Goal: Communication & Community: Answer question/provide support

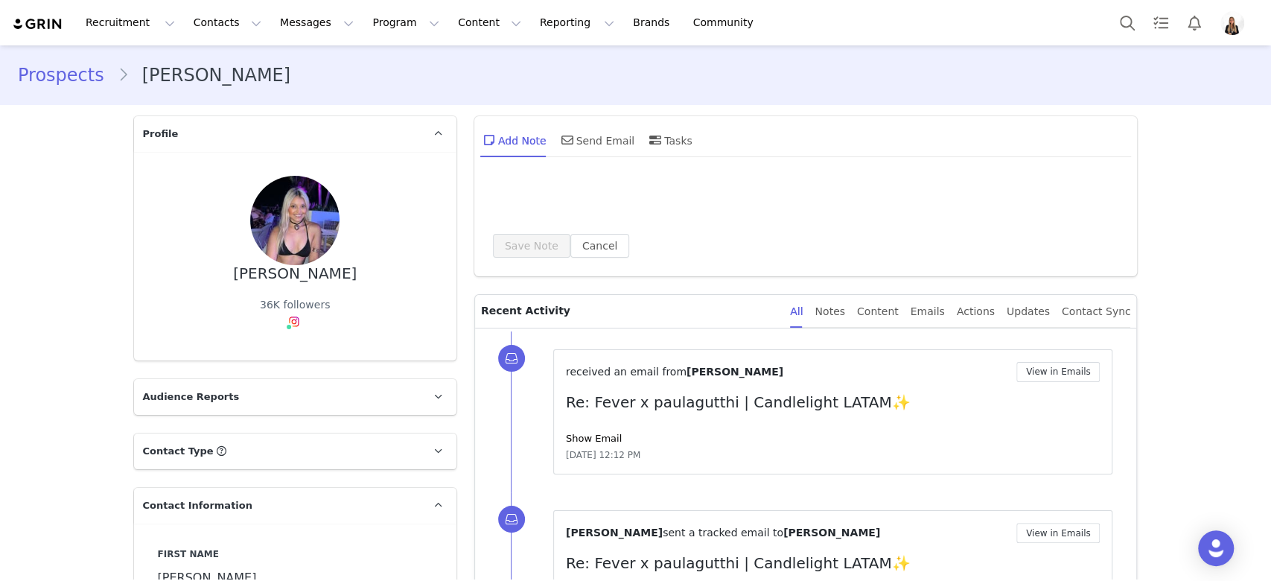
type input "+1 ([GEOGRAPHIC_DATA])"
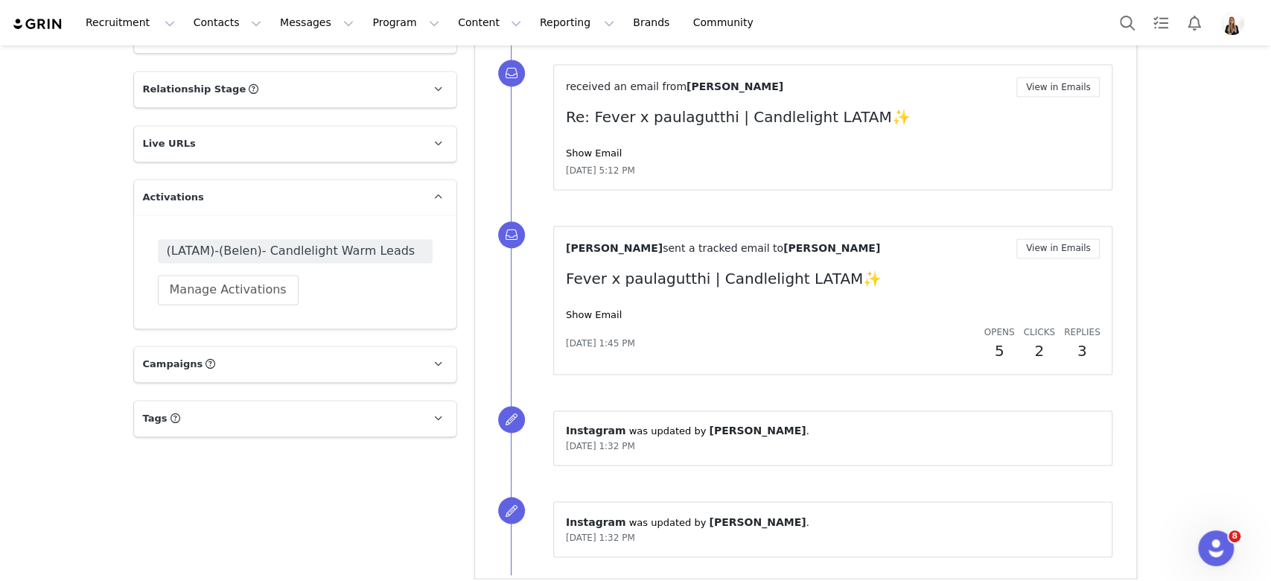
scroll to position [1550, 0]
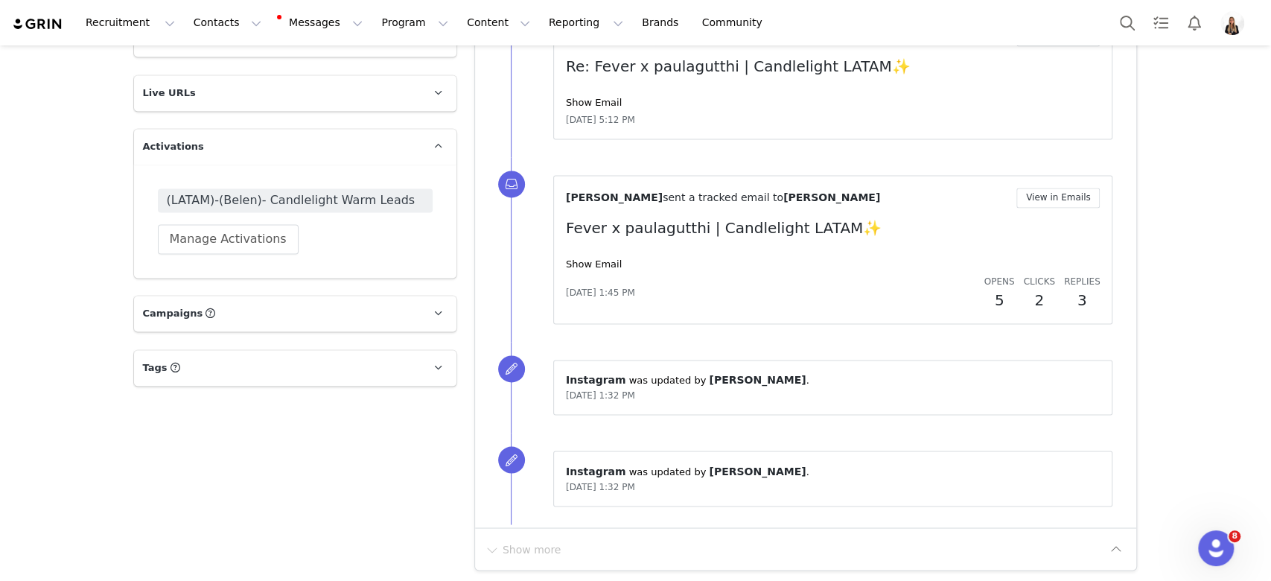
click at [345, 180] on div "(LATAM)-(Belen)- Candlelight Warm Leads Manage Activations" at bounding box center [295, 221] width 323 height 113
click at [340, 191] on span "(LATAM)-(Belen)- Candlelight Warm Leads" at bounding box center [295, 200] width 257 height 18
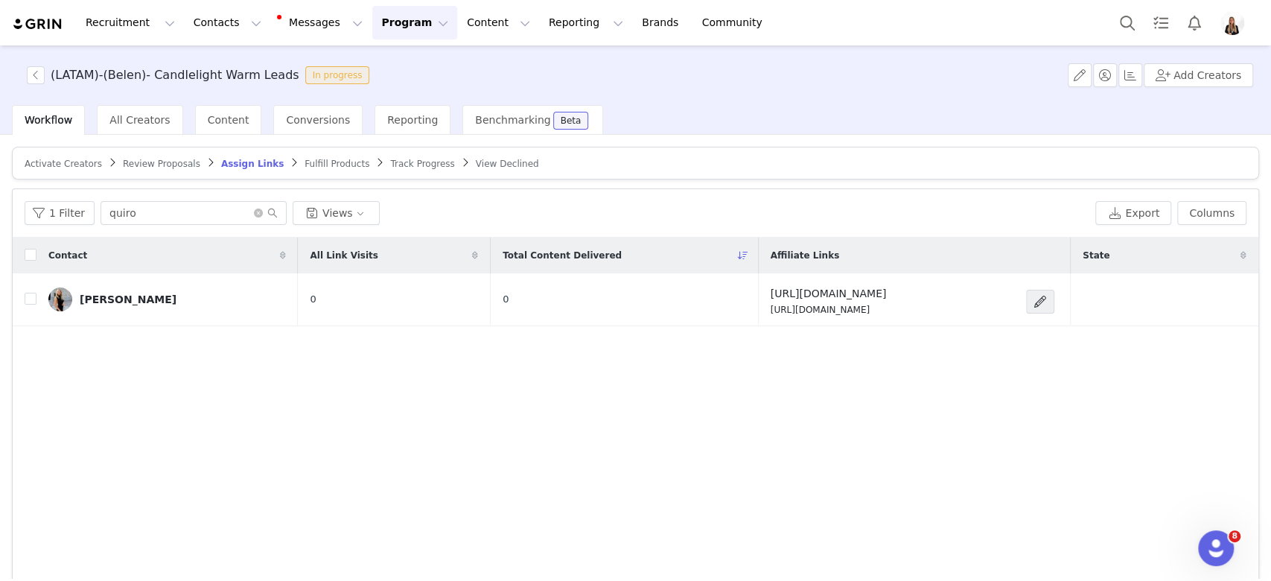
click at [70, 165] on span "Activate Creators" at bounding box center [63, 164] width 77 height 10
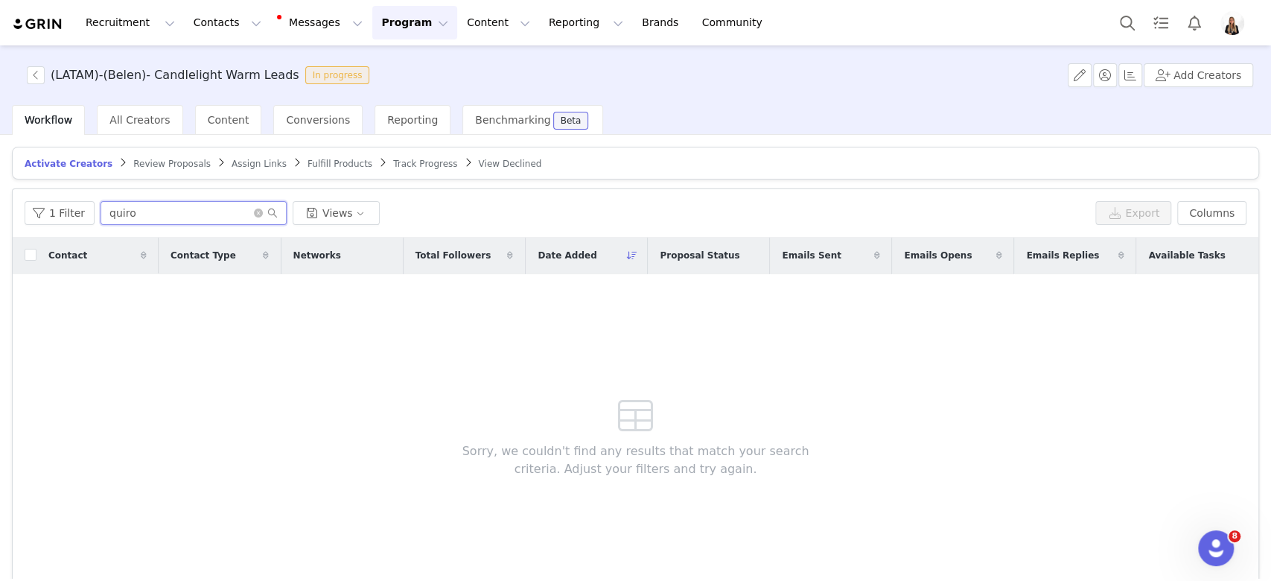
click at [188, 207] on input "quiro" at bounding box center [194, 213] width 186 height 24
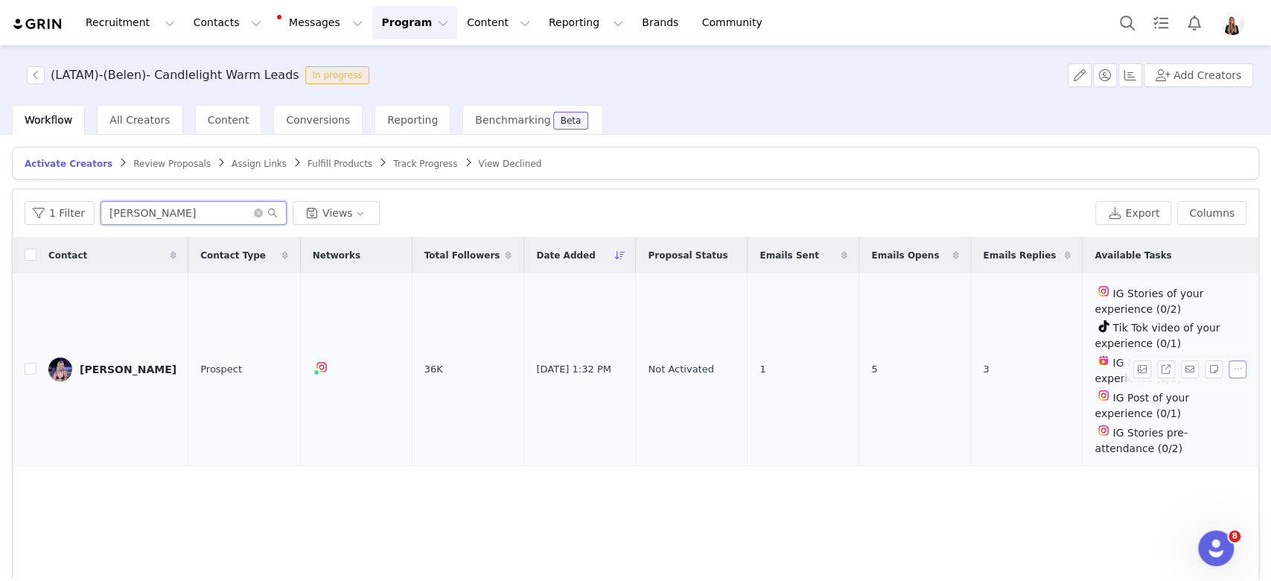
type input "paula g"
click at [1229, 361] on button "button" at bounding box center [1238, 370] width 18 height 18
click at [1149, 372] on span "Activate Creators" at bounding box center [1188, 370] width 90 height 16
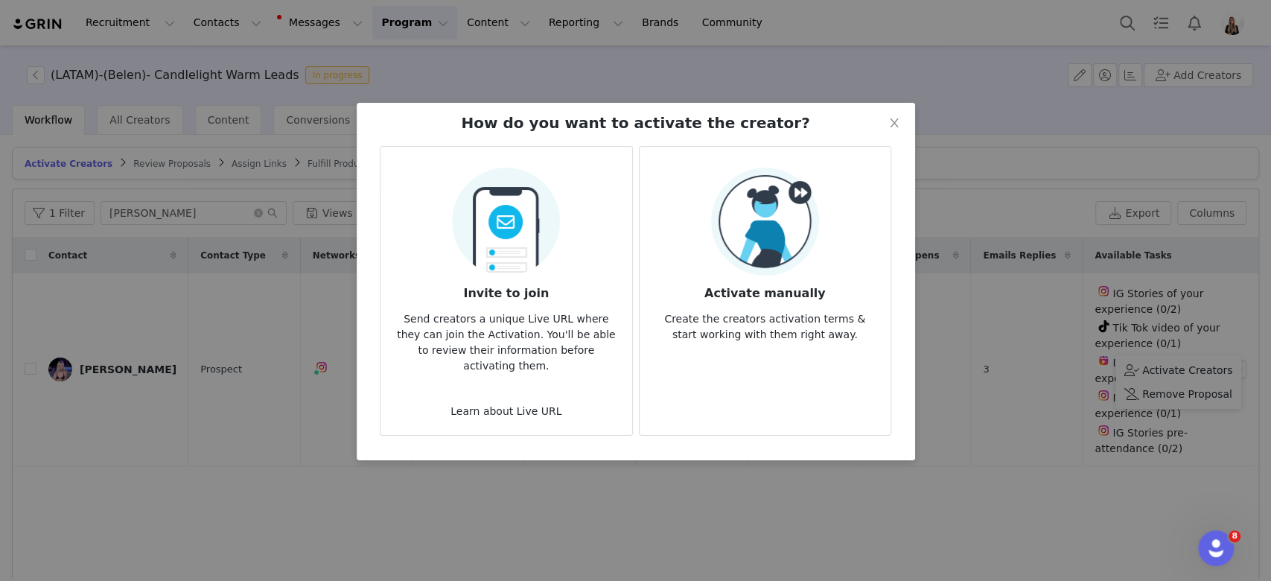
click at [804, 333] on p "Create the creators activation terms & start working with them right away." at bounding box center [765, 322] width 227 height 40
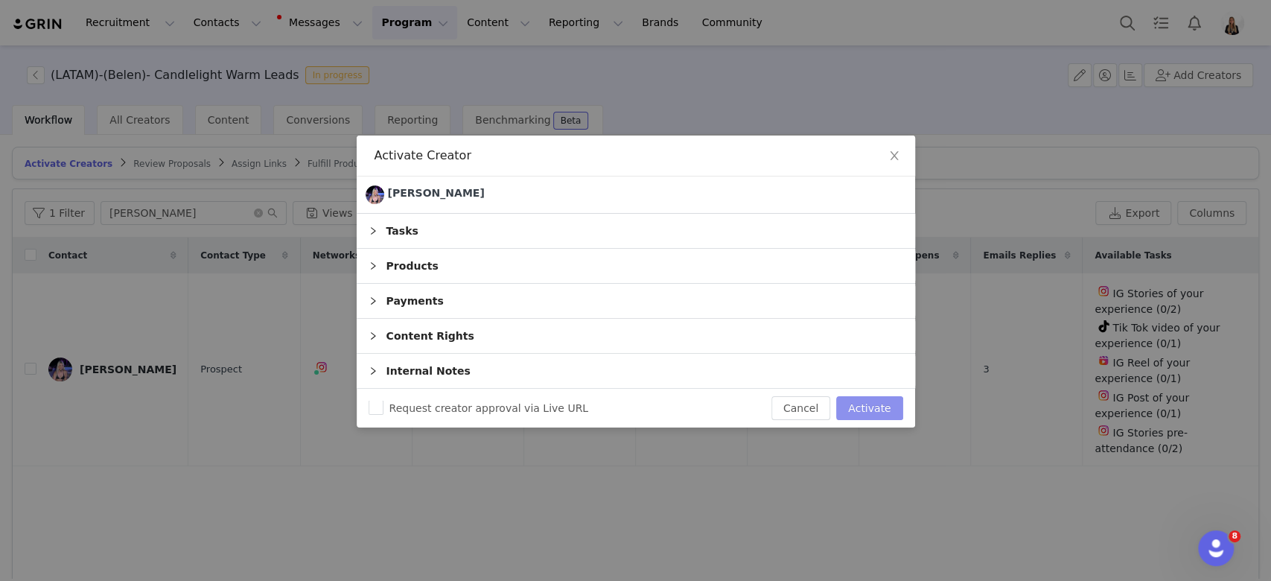
click at [888, 411] on button "Activate" at bounding box center [869, 408] width 66 height 24
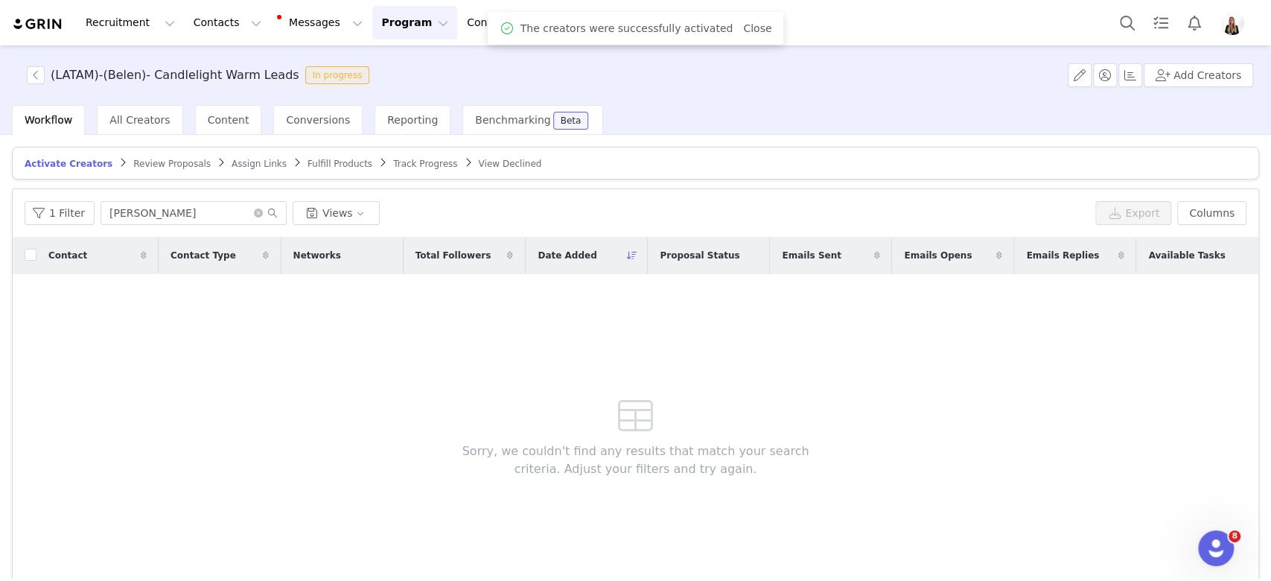
click at [232, 159] on span "Assign Links" at bounding box center [259, 164] width 55 height 10
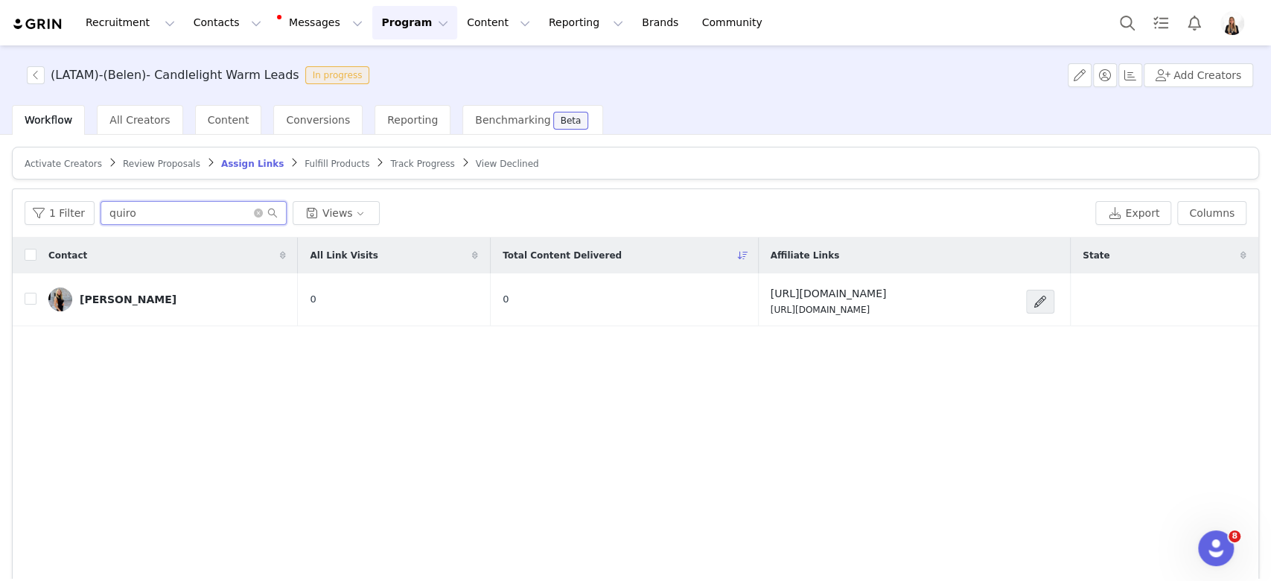
click at [172, 212] on input "quiro" at bounding box center [194, 213] width 186 height 24
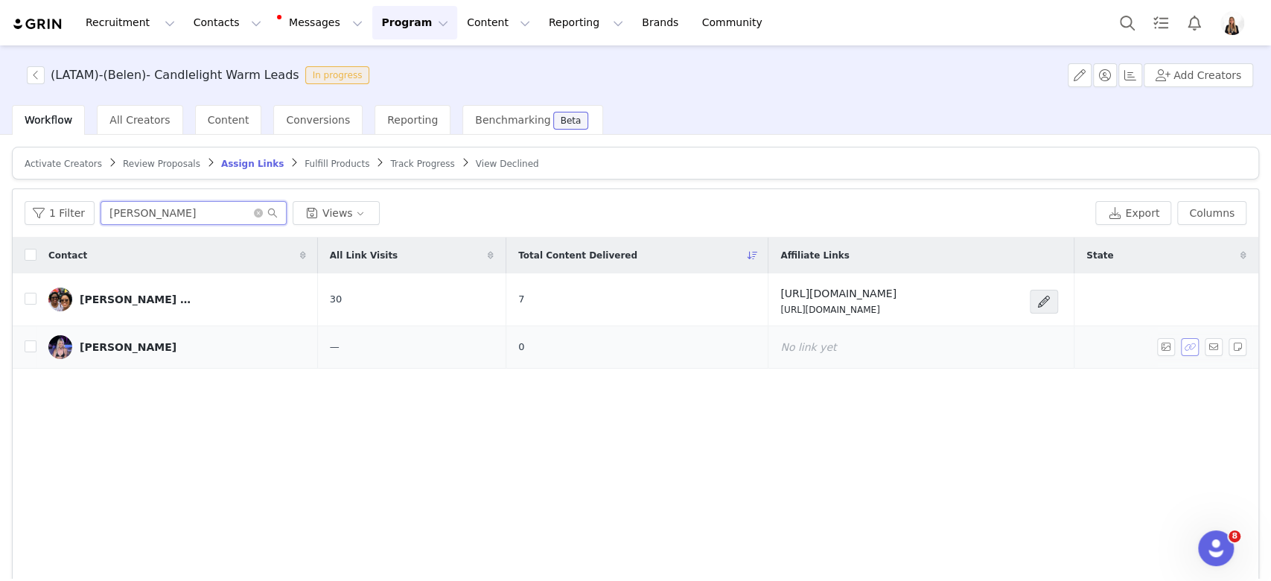
type input "paula"
click at [1181, 353] on button "button" at bounding box center [1190, 347] width 18 height 18
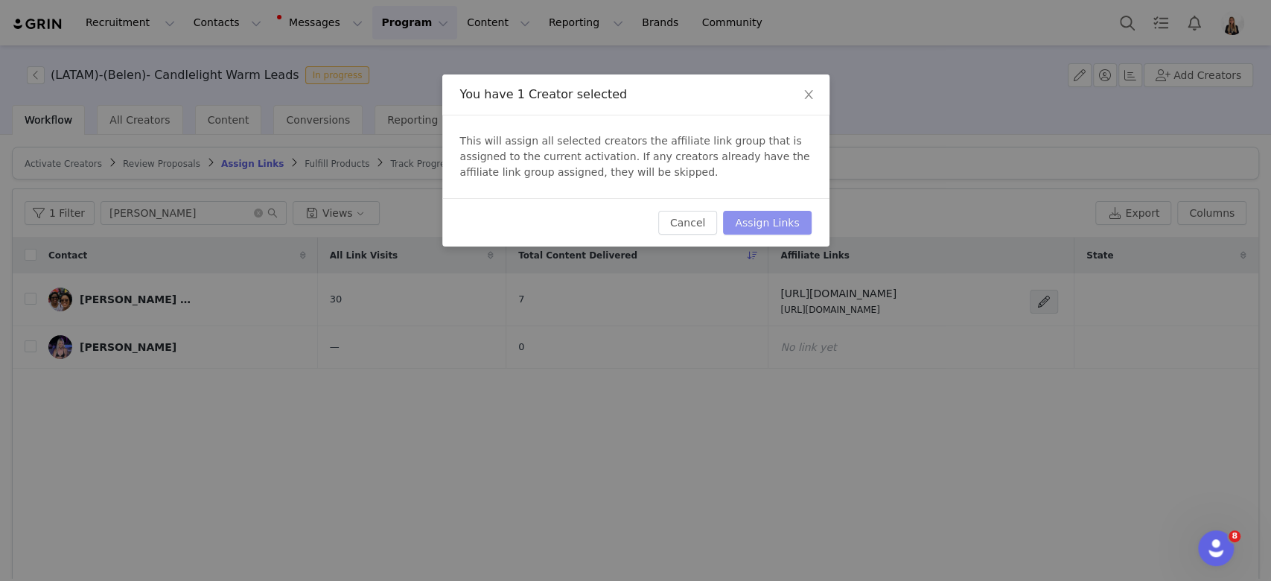
click at [804, 222] on button "Assign Links" at bounding box center [767, 223] width 88 height 24
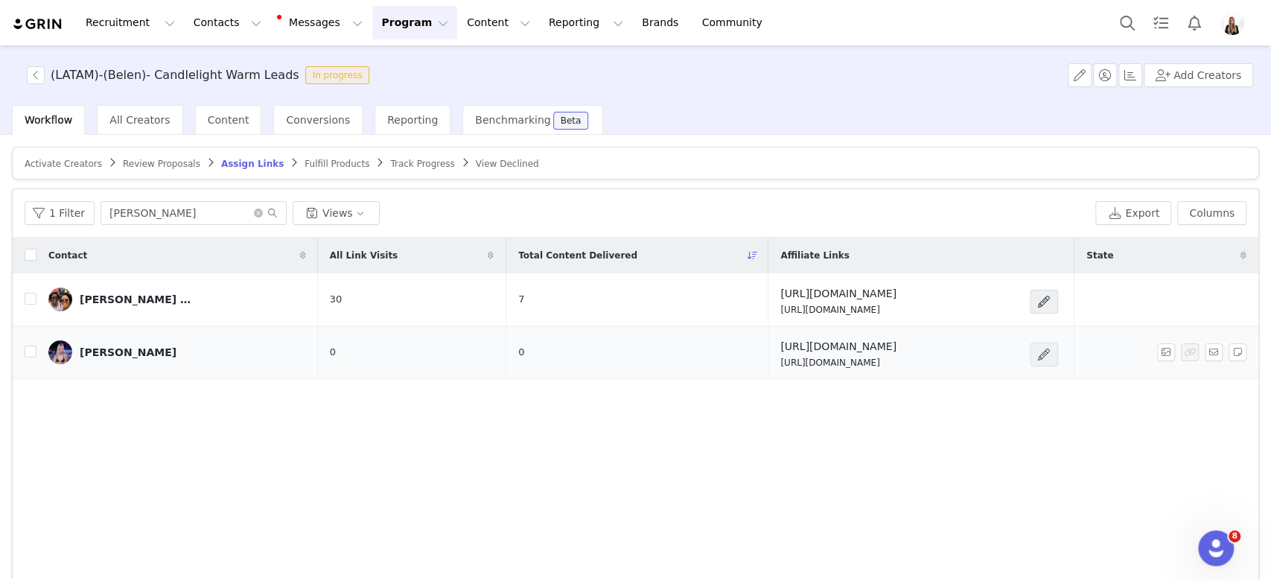
click at [1058, 355] on span at bounding box center [1044, 355] width 28 height 24
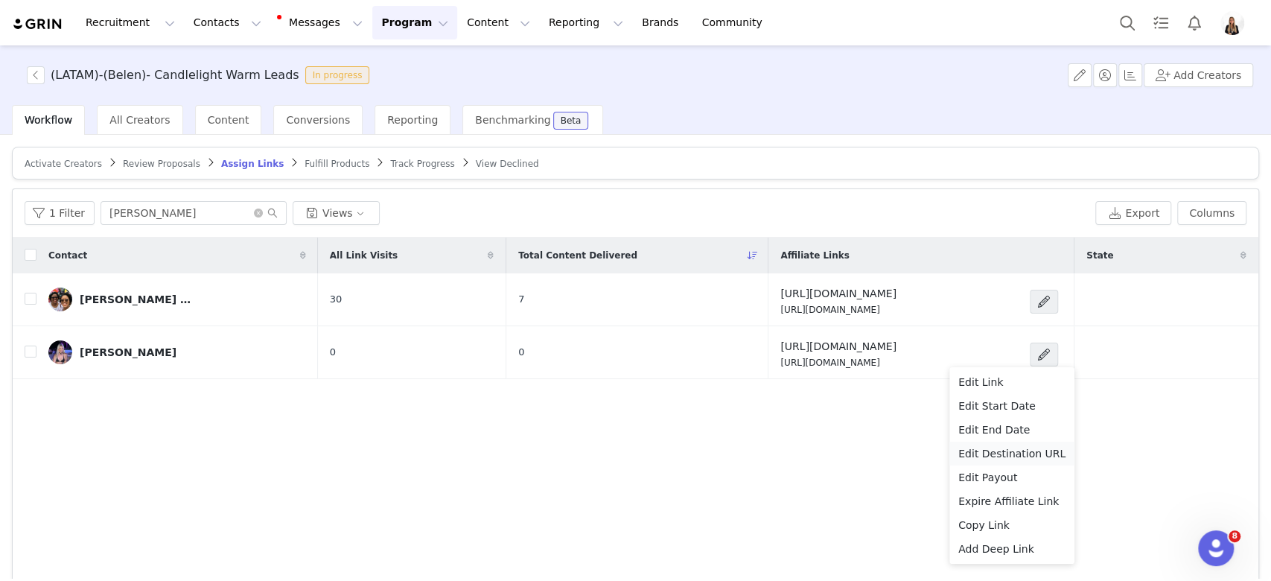
click at [1000, 463] on li "Edit Destination URL" at bounding box center [1012, 454] width 125 height 24
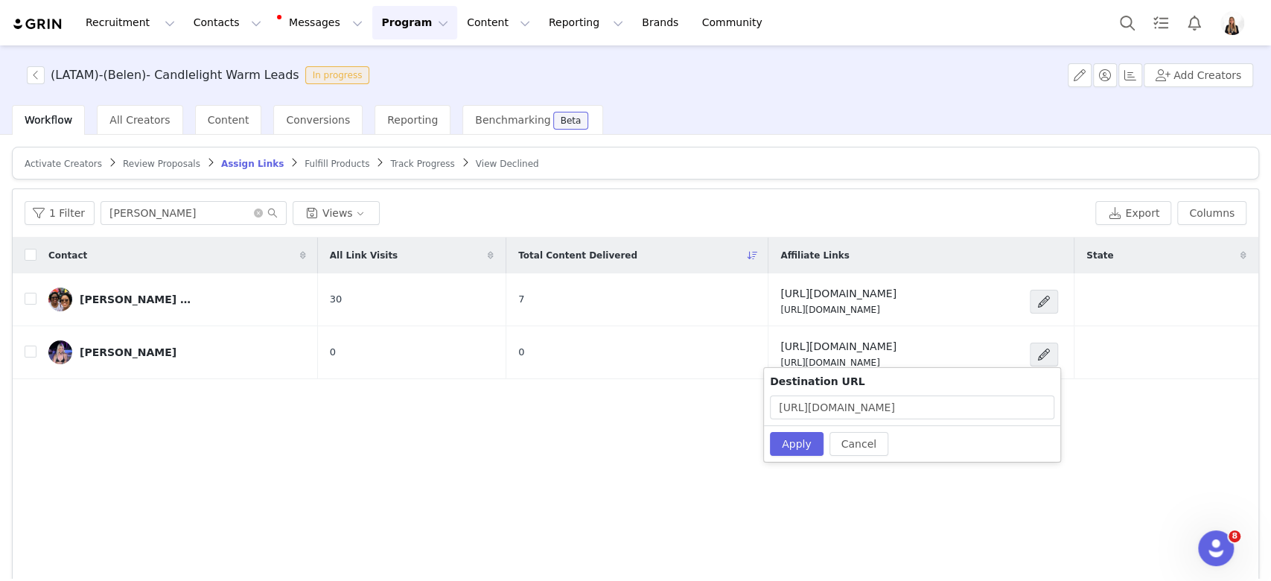
click at [1003, 422] on div "Destination URL https://candlelightexperience.com/" at bounding box center [912, 396] width 296 height 57
click at [999, 410] on input "https://candlelightexperience.com/" at bounding box center [912, 408] width 285 height 24
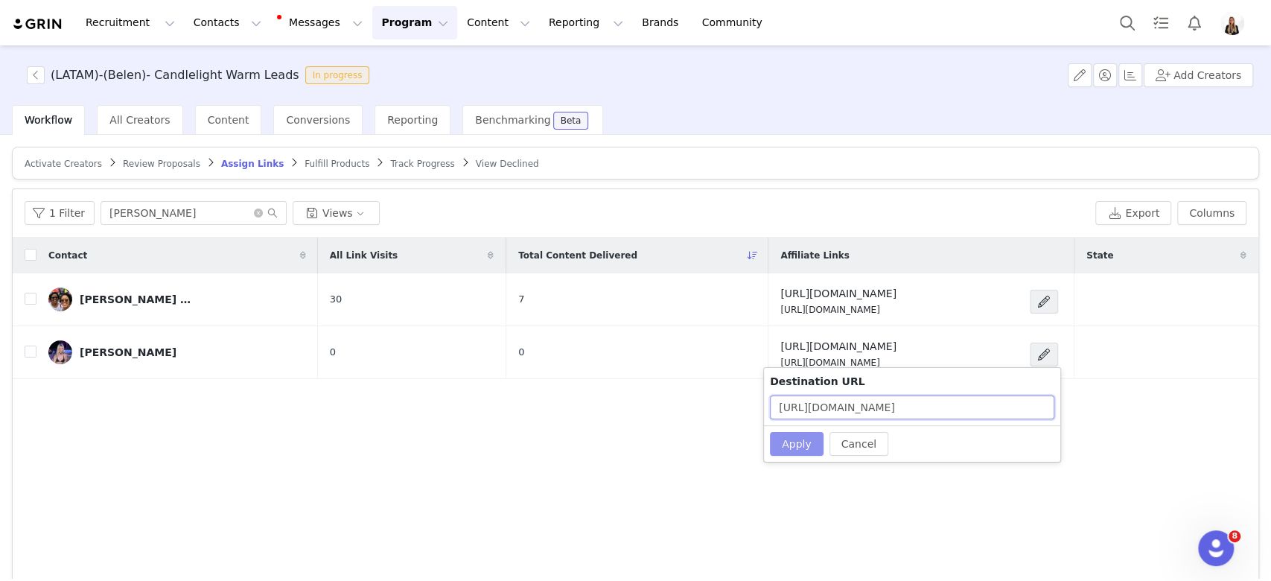
paste input "feverup.com/es/temuco-chile/candlelight"
type input "https://feverup.com/es/temuco-chile/candlelight"
click at [793, 450] on button "Apply" at bounding box center [797, 444] width 54 height 24
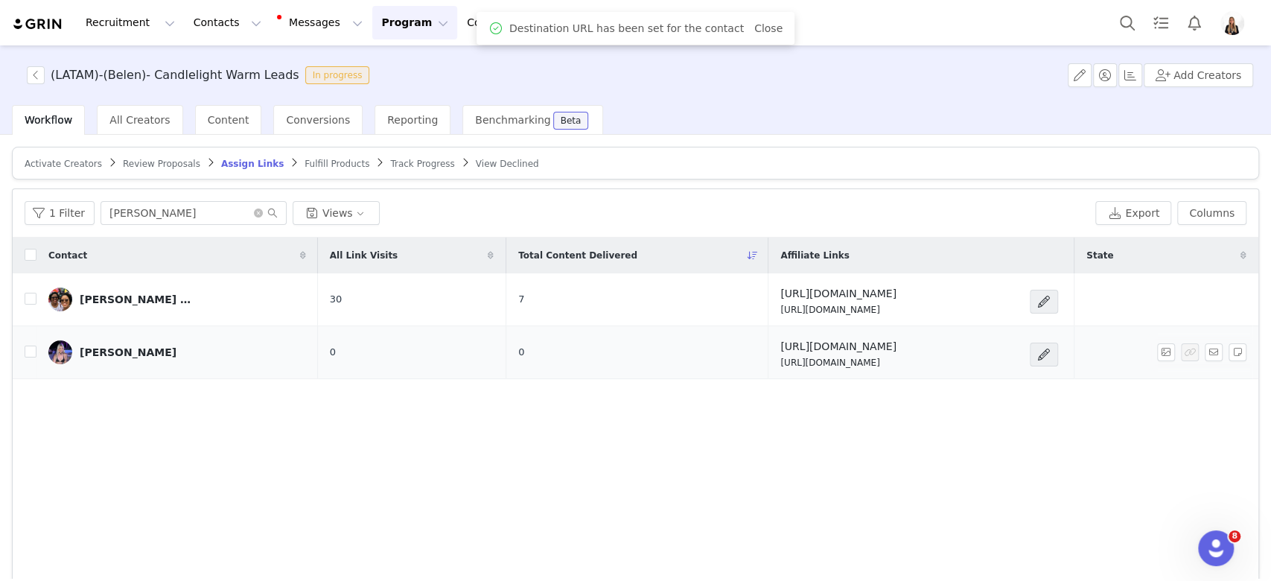
click at [92, 343] on link "[PERSON_NAME]" at bounding box center [177, 352] width 258 height 24
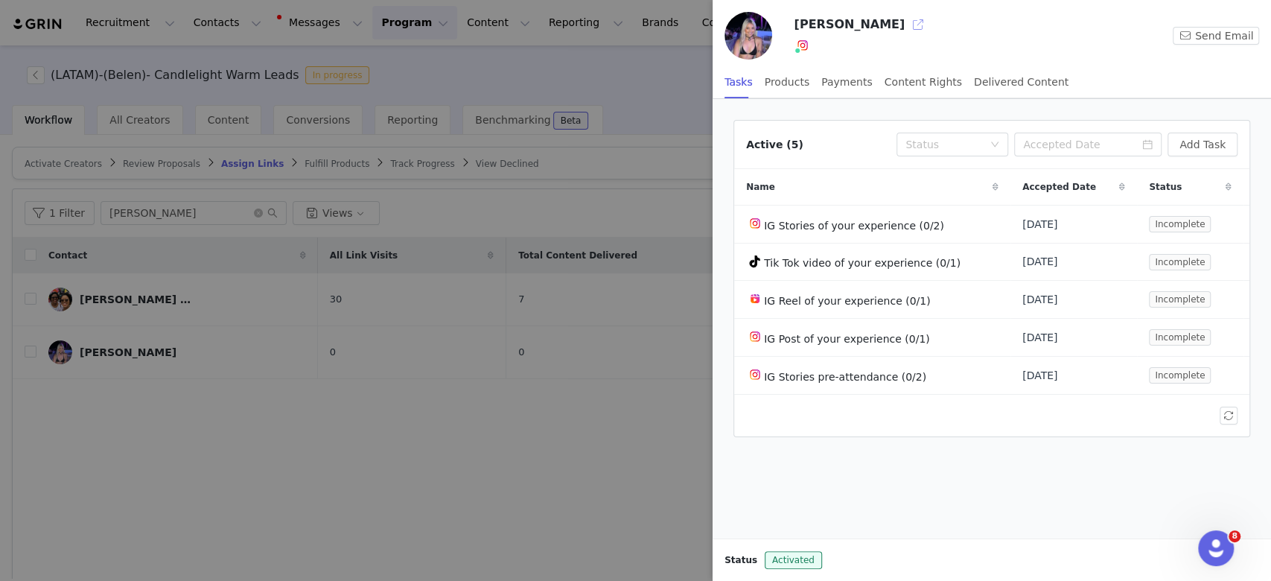
click at [907, 36] on button "button" at bounding box center [919, 25] width 24 height 24
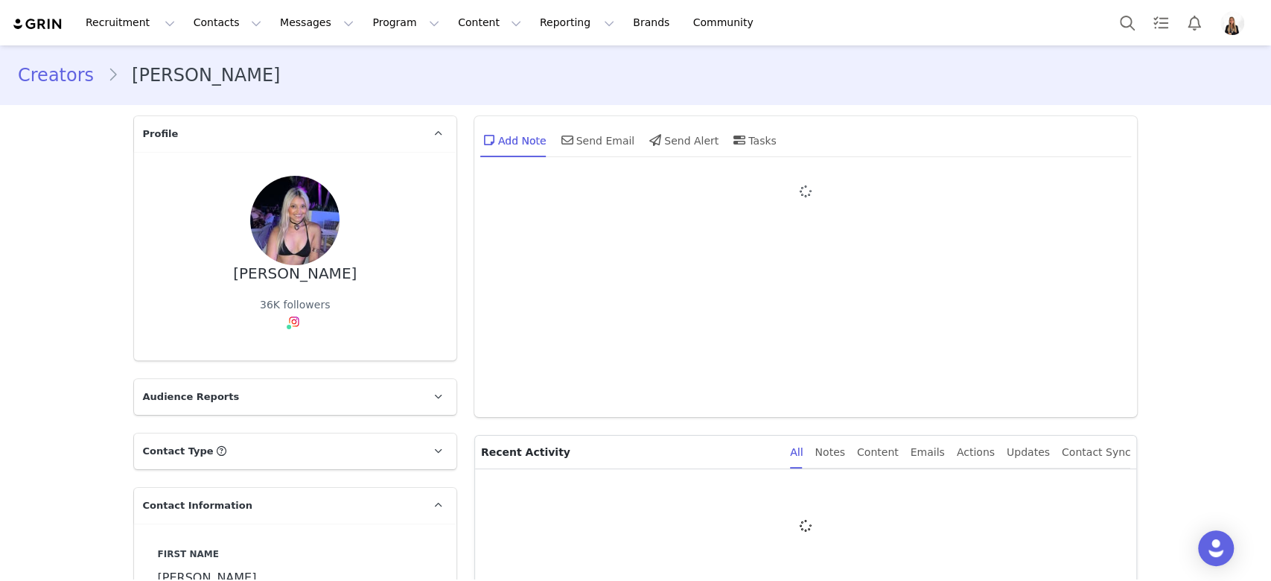
type input "+1 ([GEOGRAPHIC_DATA])"
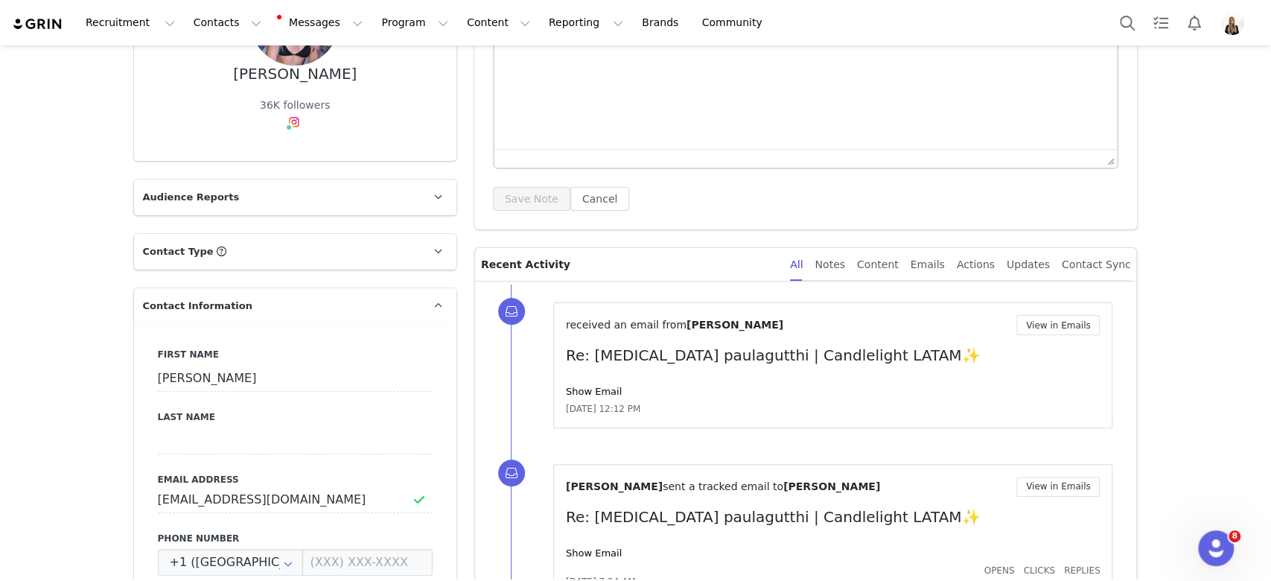
scroll to position [298, 0]
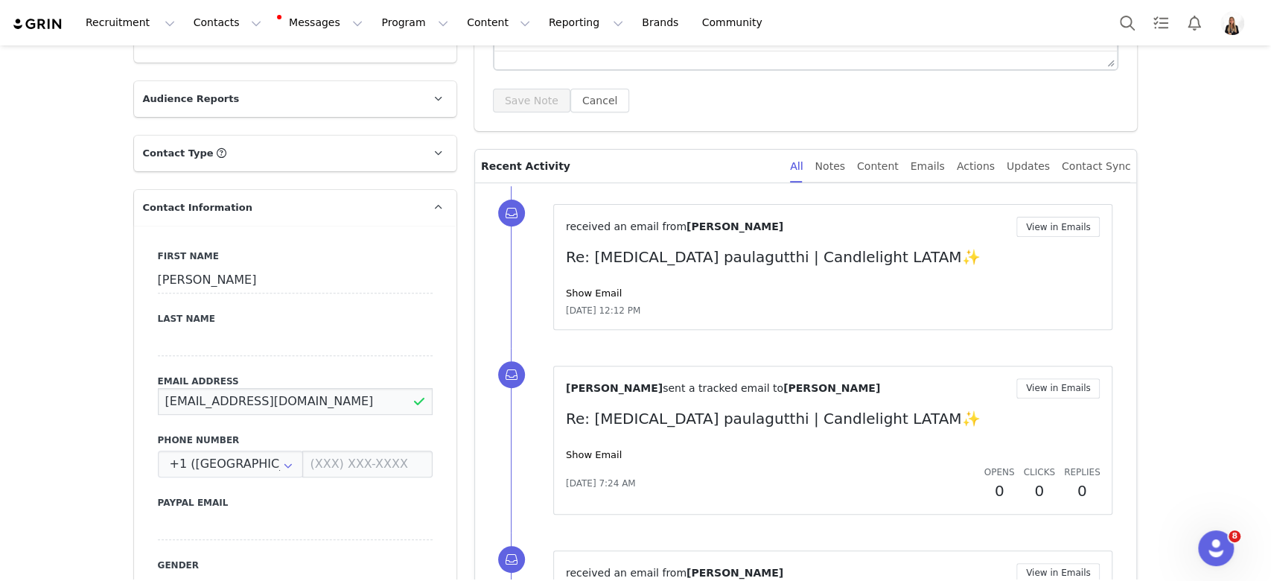
click at [272, 405] on input "[EMAIL_ADDRESS][DOMAIN_NAME]" at bounding box center [295, 401] width 275 height 27
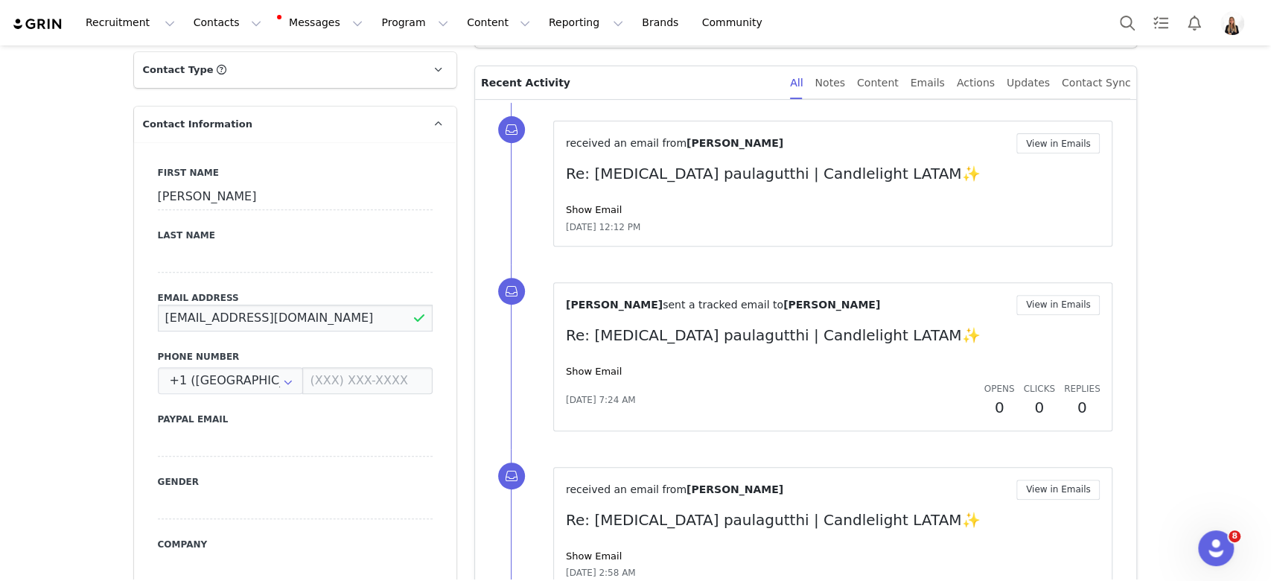
scroll to position [496, 0]
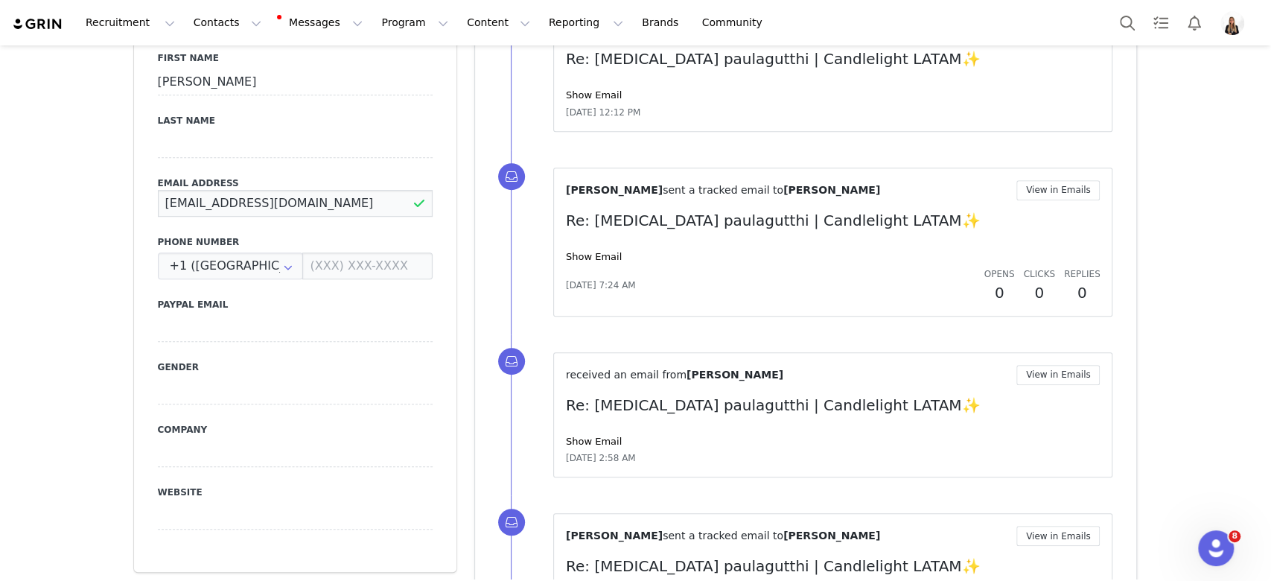
click at [282, 200] on input "[EMAIL_ADDRESS][DOMAIN_NAME]" at bounding box center [295, 203] width 275 height 27
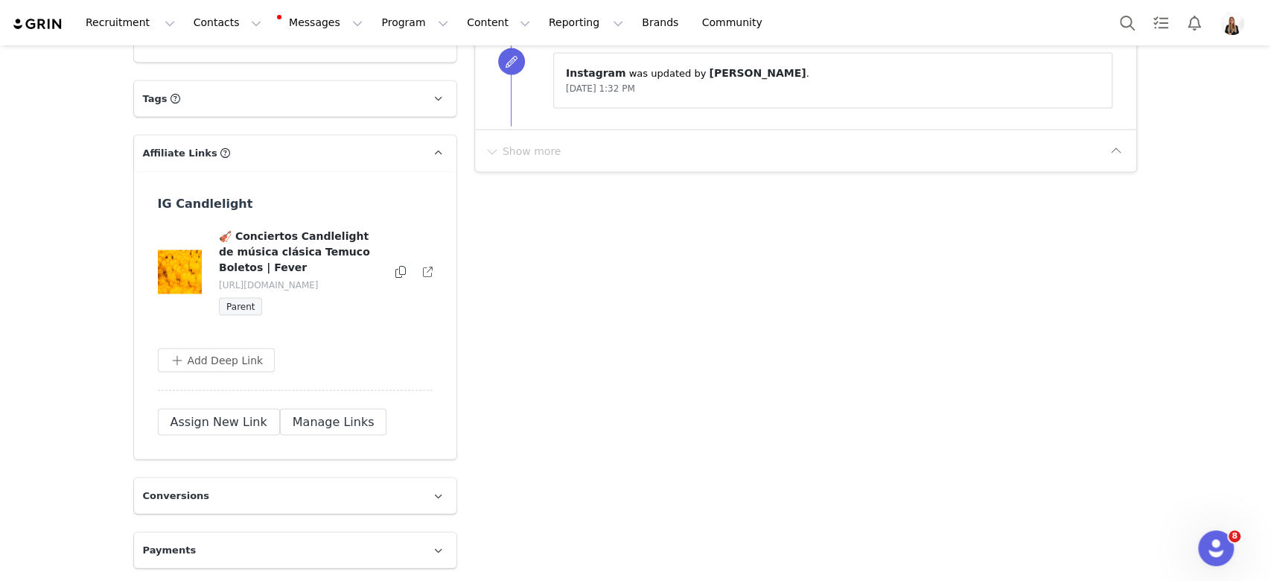
scroll to position [0, 0]
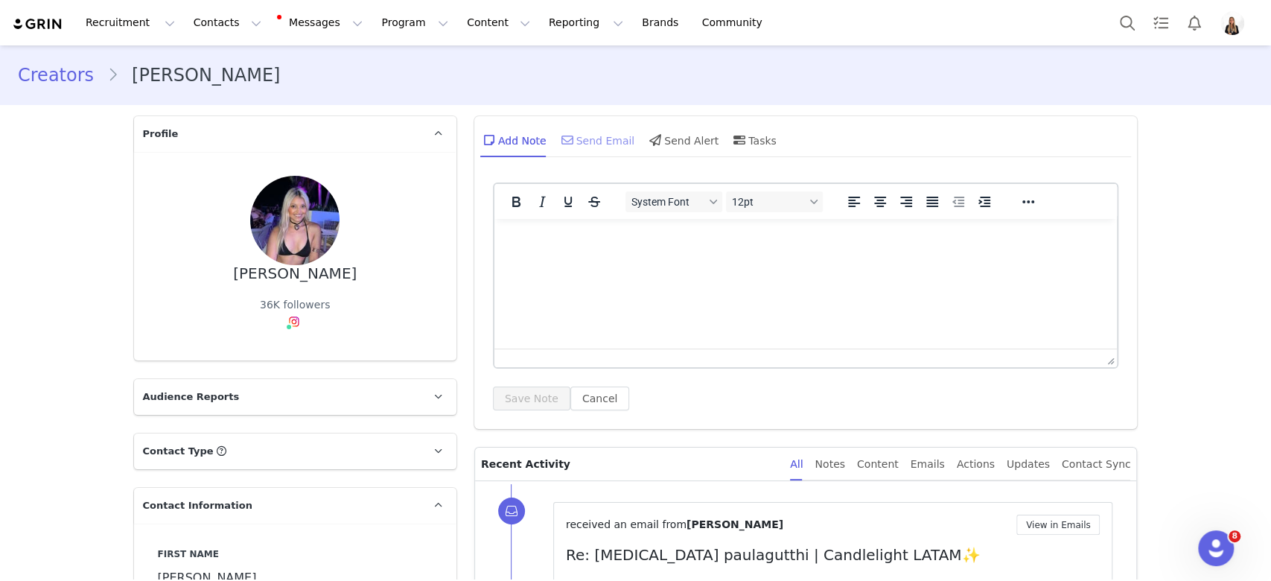
click at [581, 154] on div "Send Email" at bounding box center [597, 140] width 77 height 36
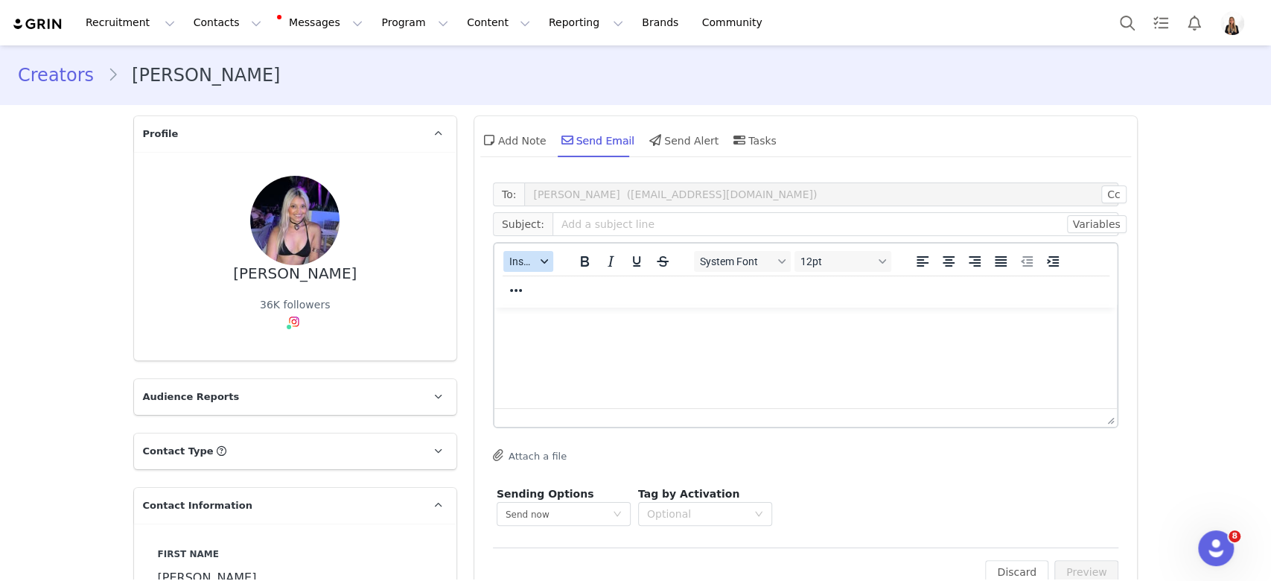
click at [514, 261] on span "Insert" at bounding box center [522, 261] width 26 height 12
click at [549, 288] on div "Insert Template" at bounding box center [575, 287] width 134 height 18
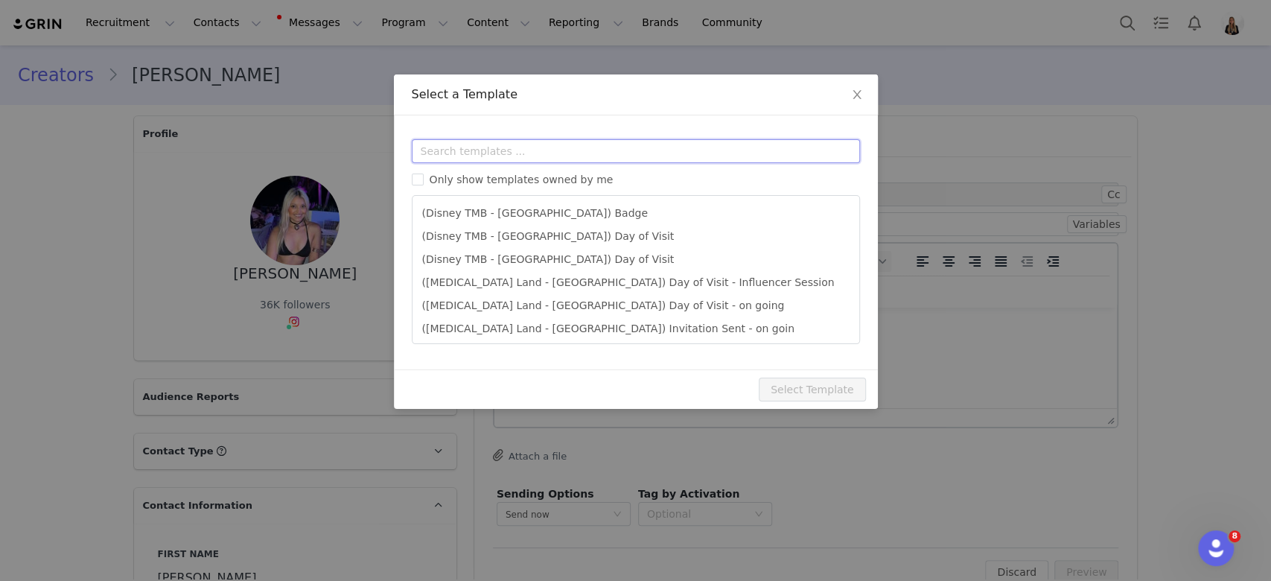
click at [536, 151] on input "text" at bounding box center [636, 151] width 448 height 24
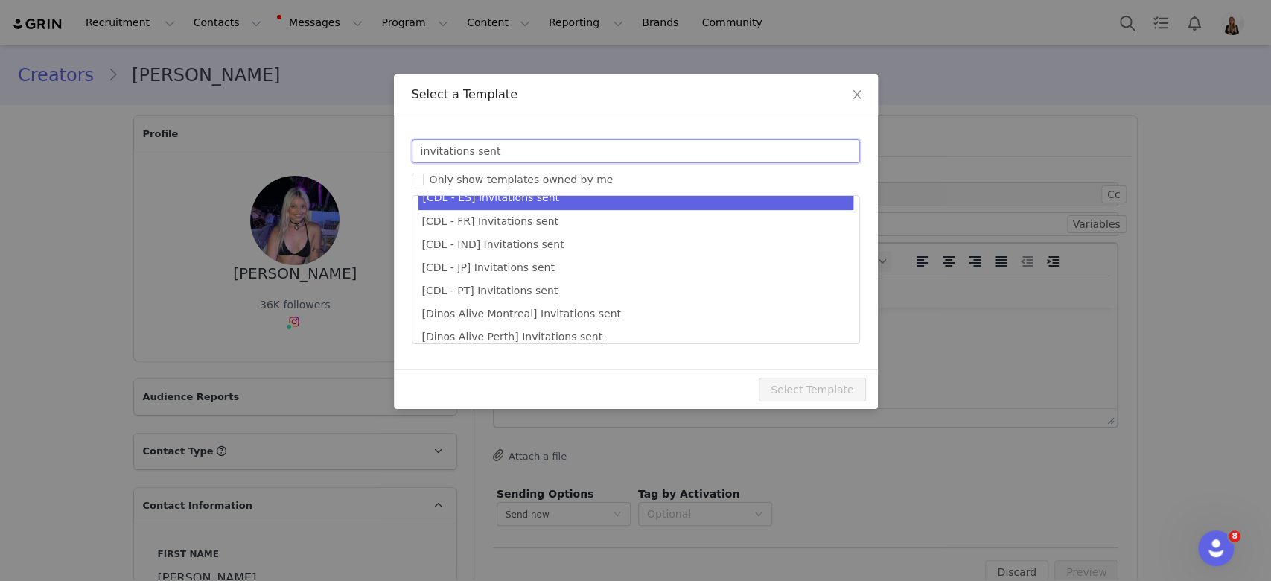
type input "invitations sent"
click at [626, 205] on li "[CDL - ES] Invitations sent" at bounding box center [636, 197] width 435 height 25
type input "¡Tus invitaciones a Candlelight han sido solicitadas! 🕯️✨"
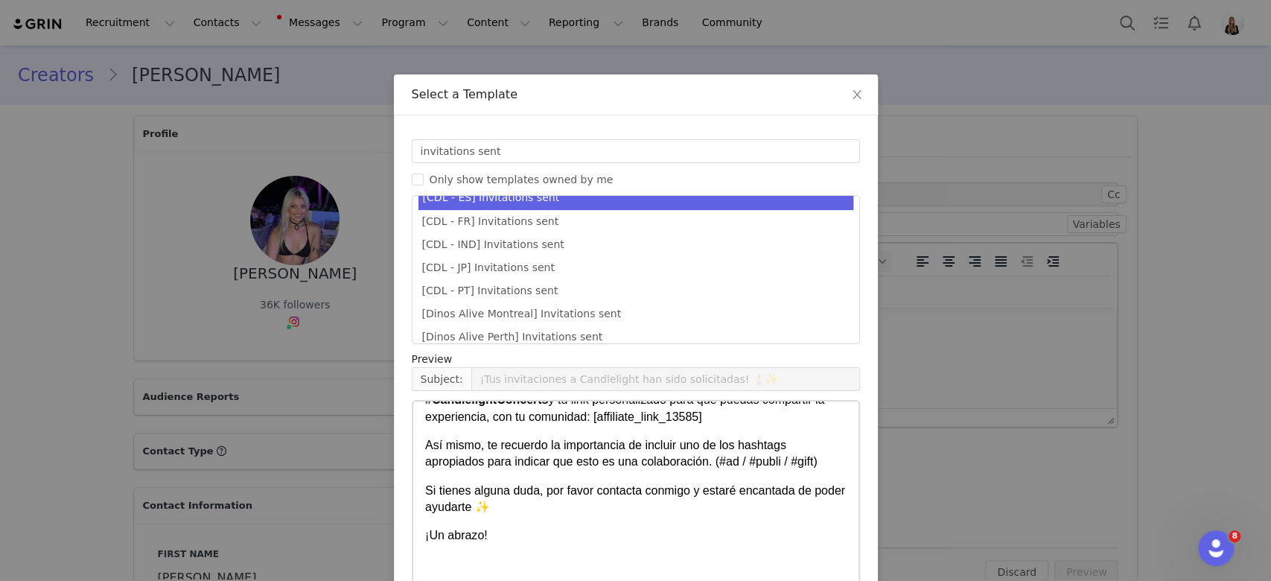
scroll to position [80, 0]
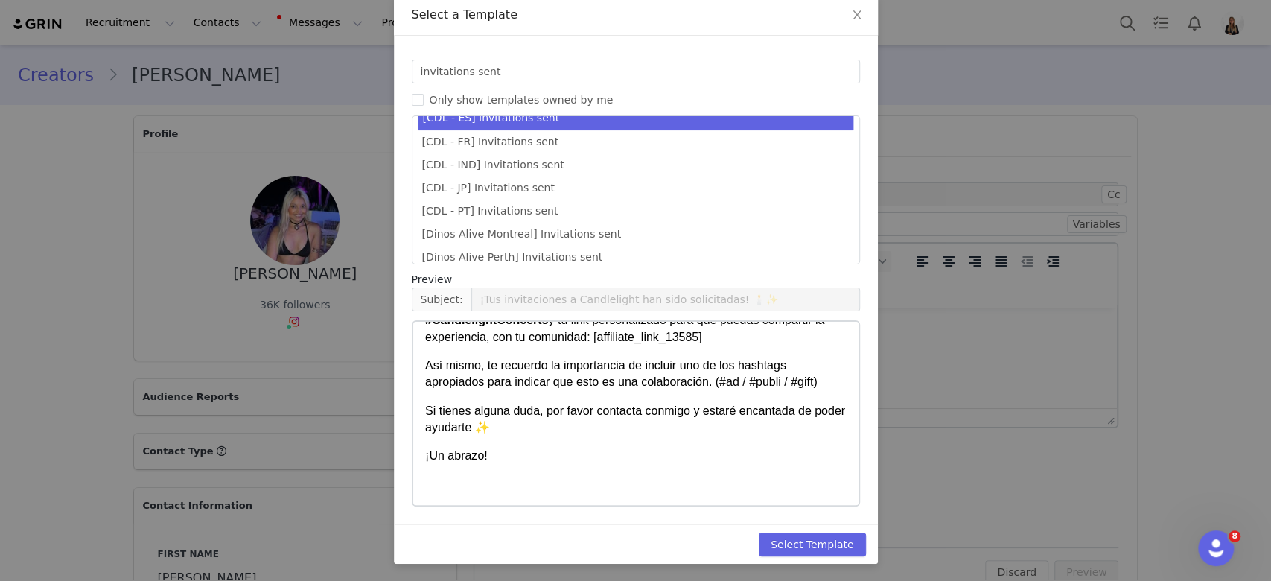
click at [818, 527] on div "Select Template" at bounding box center [636, 543] width 484 height 39
click at [819, 533] on button "Select Template" at bounding box center [812, 545] width 107 height 24
type input "¡Tus invitaciones a Candlelight han sido solicitadas! 🕯️✨"
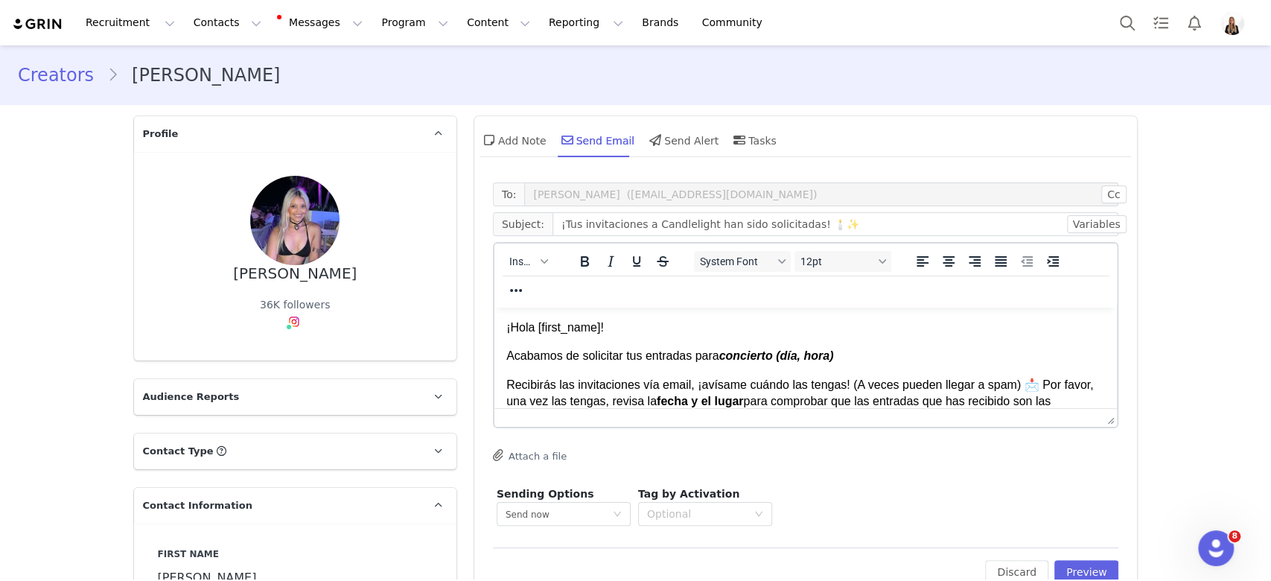
scroll to position [0, 0]
drag, startPoint x: 851, startPoint y: 355, endPoint x: 719, endPoint y: 356, distance: 132.6
click at [719, 356] on p "Acabamos de solicitar tus entradas para concierto (día, hora)" at bounding box center [806, 356] width 600 height 16
paste body "Rich Text Area. Press ALT-0 for help."
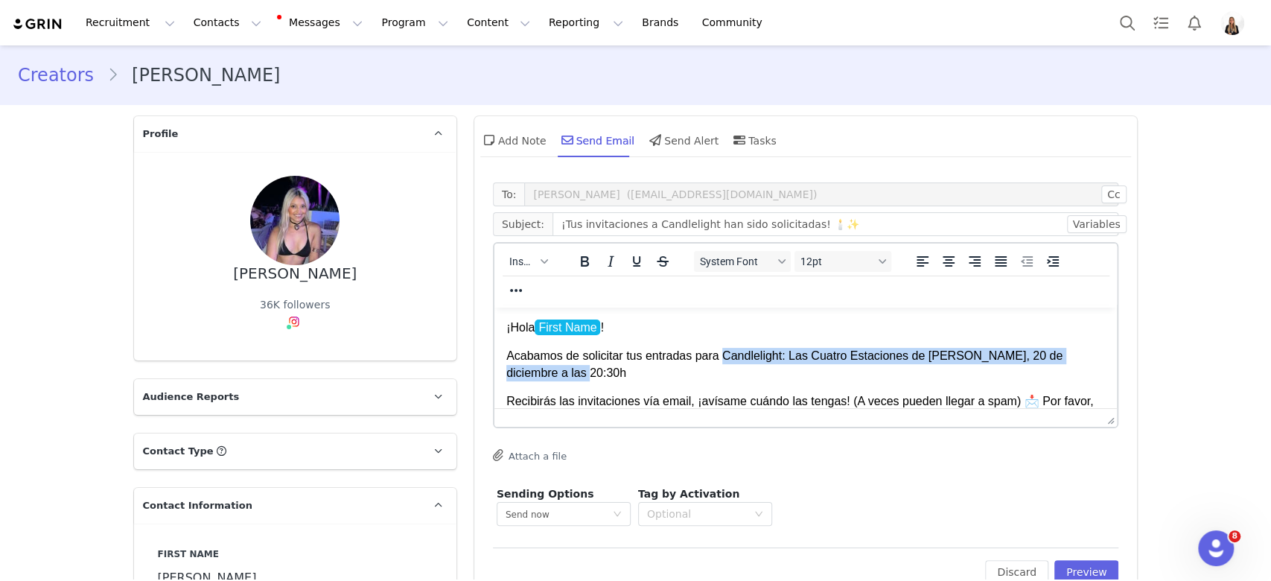
drag, startPoint x: 854, startPoint y: 366, endPoint x: 721, endPoint y: 358, distance: 132.8
click at [721, 358] on p "Acabamos de solicitar tus entradas para Candlelight: Las Cuatro Estaciones de […" at bounding box center [806, 365] width 600 height 34
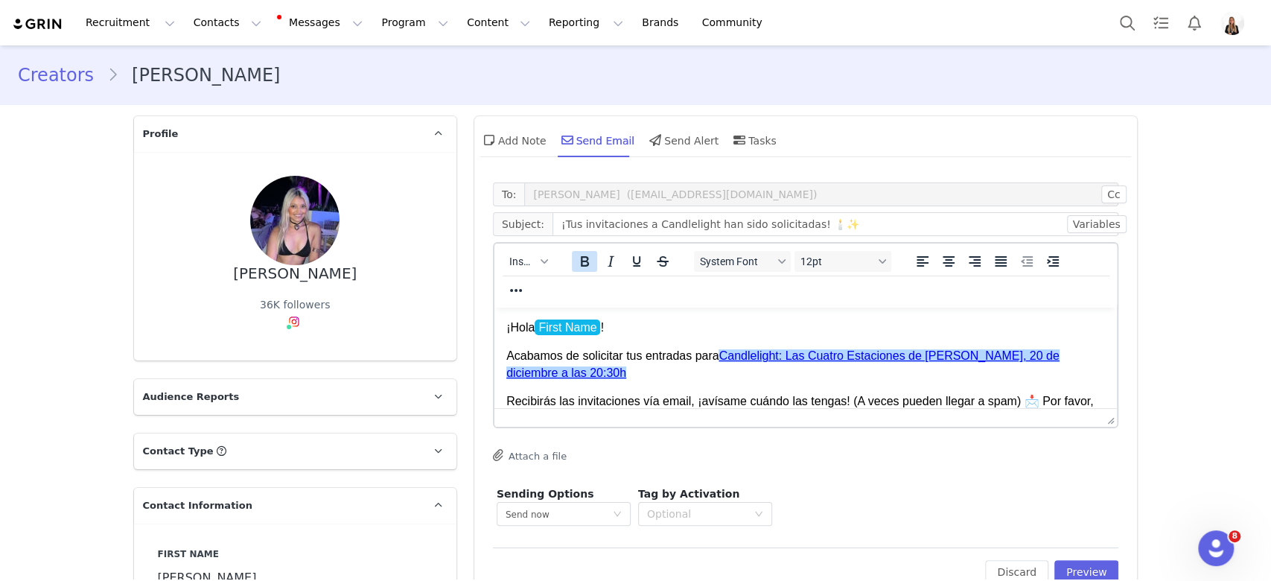
click at [575, 267] on icon "Bold" at bounding box center [584, 262] width 18 height 18
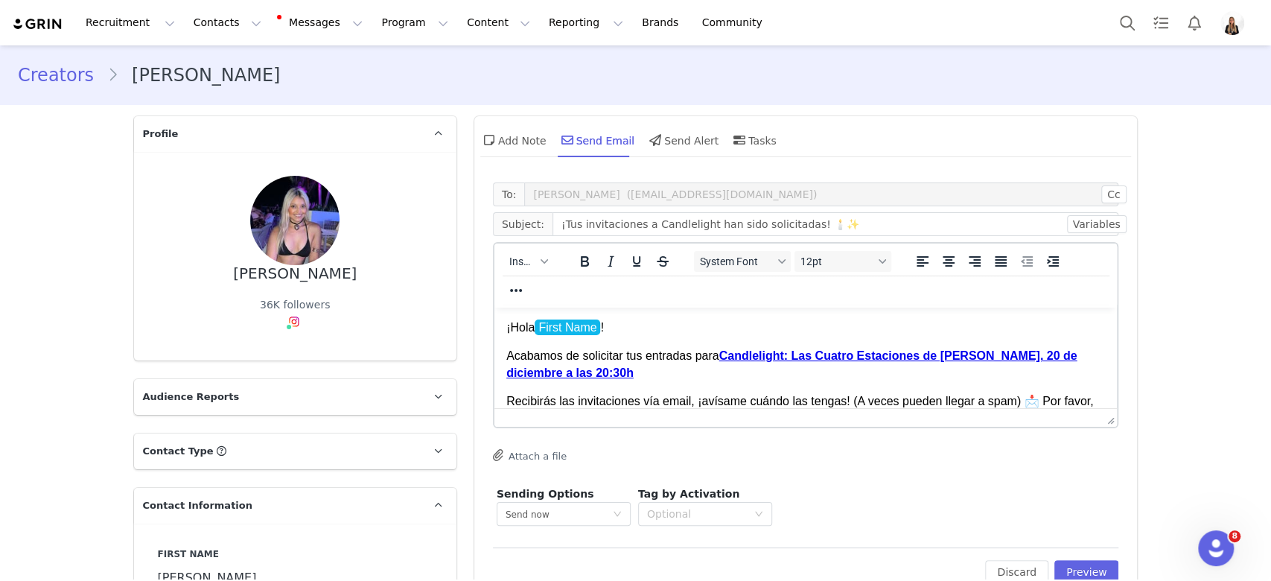
click at [690, 381] on body "¡Hola First Name ! Acabamos de solicitar tus entradas para Candlelight: Las Cua…" at bounding box center [806, 481] width 600 height 322
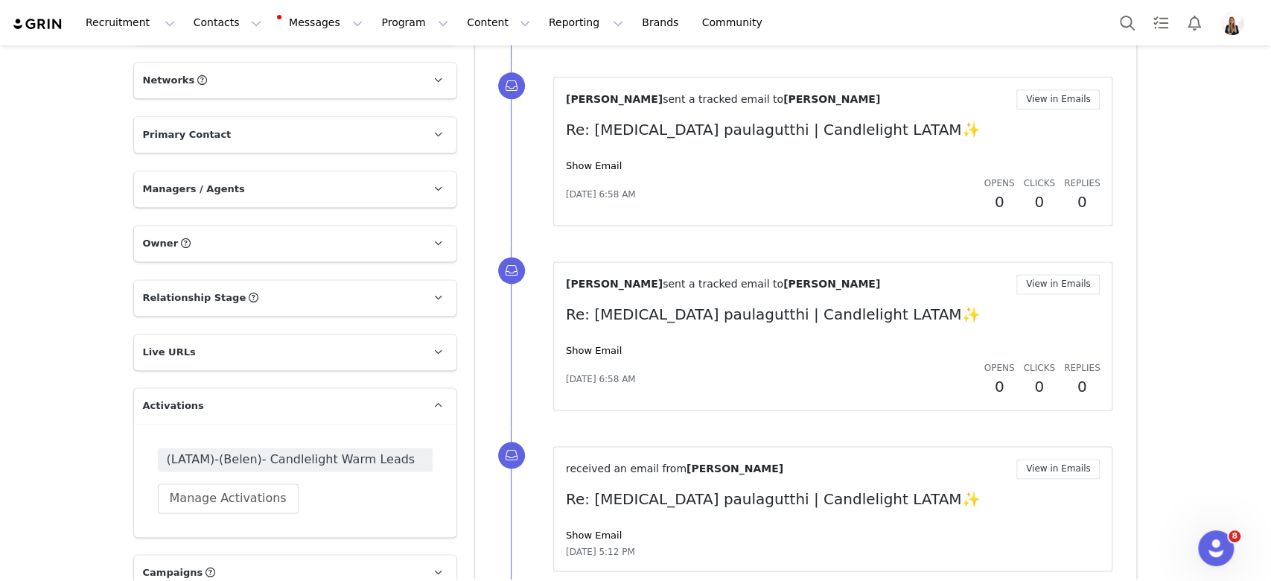
scroll to position [1887, 0]
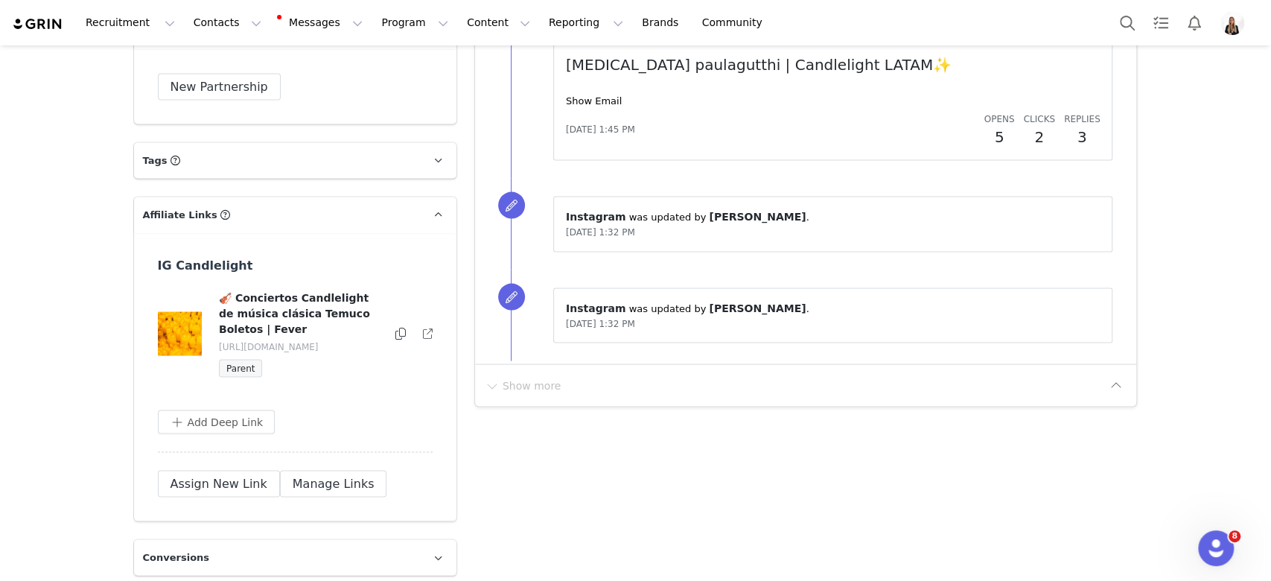
click at [396, 339] on icon at bounding box center [401, 333] width 10 height 12
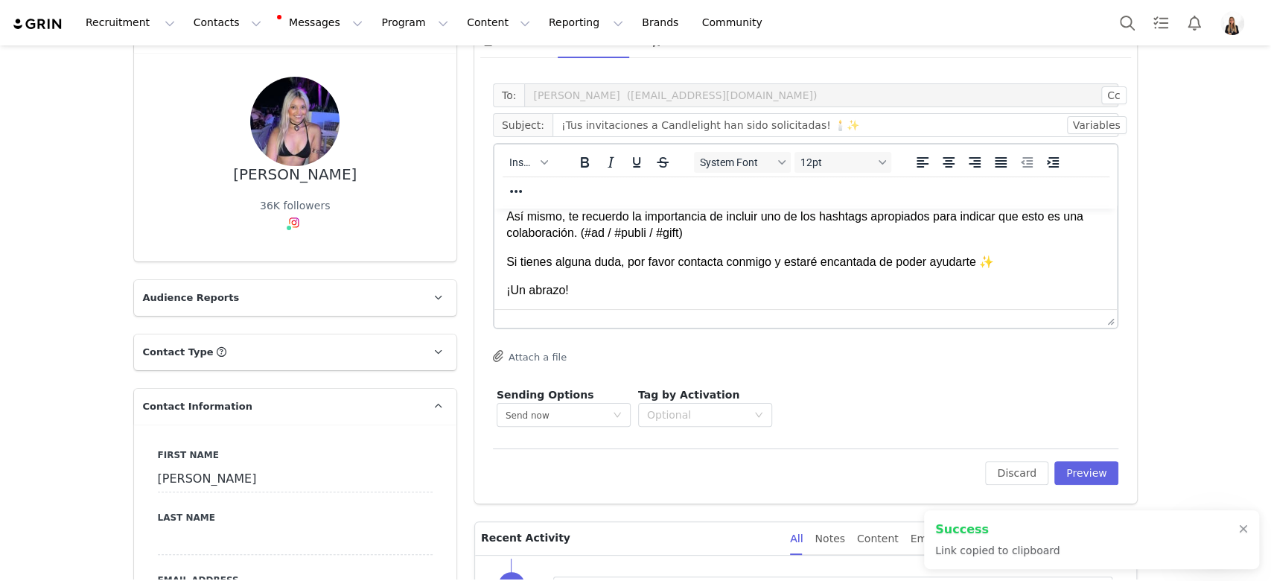
scroll to position [116, 0]
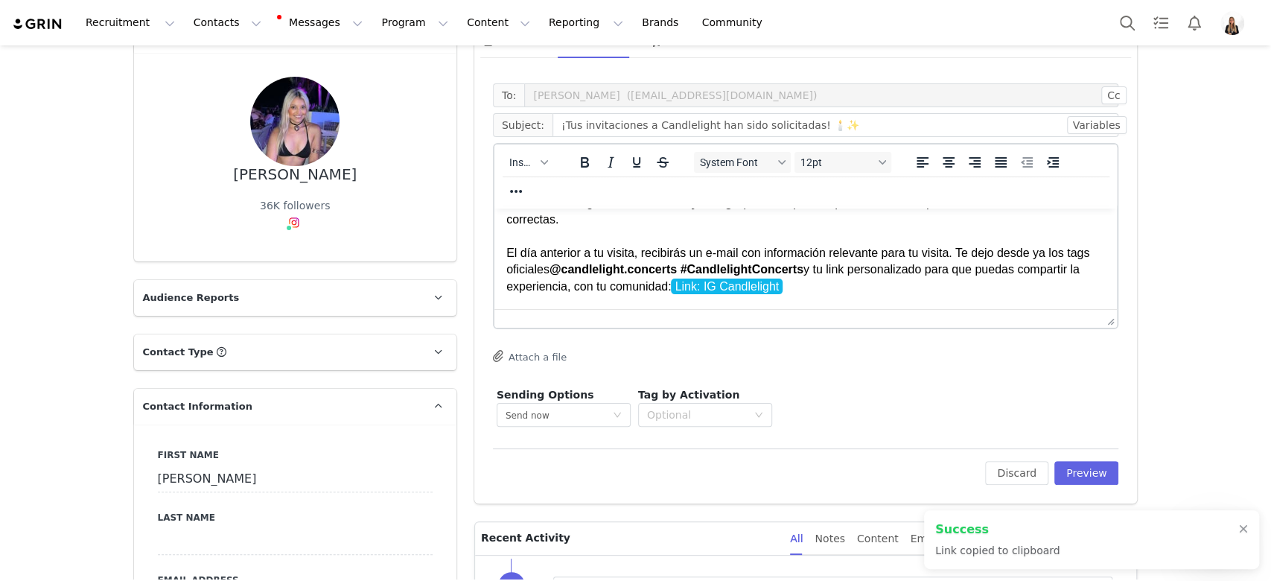
click at [817, 285] on p "Recibirás las invitaciones vía email, ¡avísame cuándo las tengas! (A veces pued…" at bounding box center [806, 236] width 600 height 117
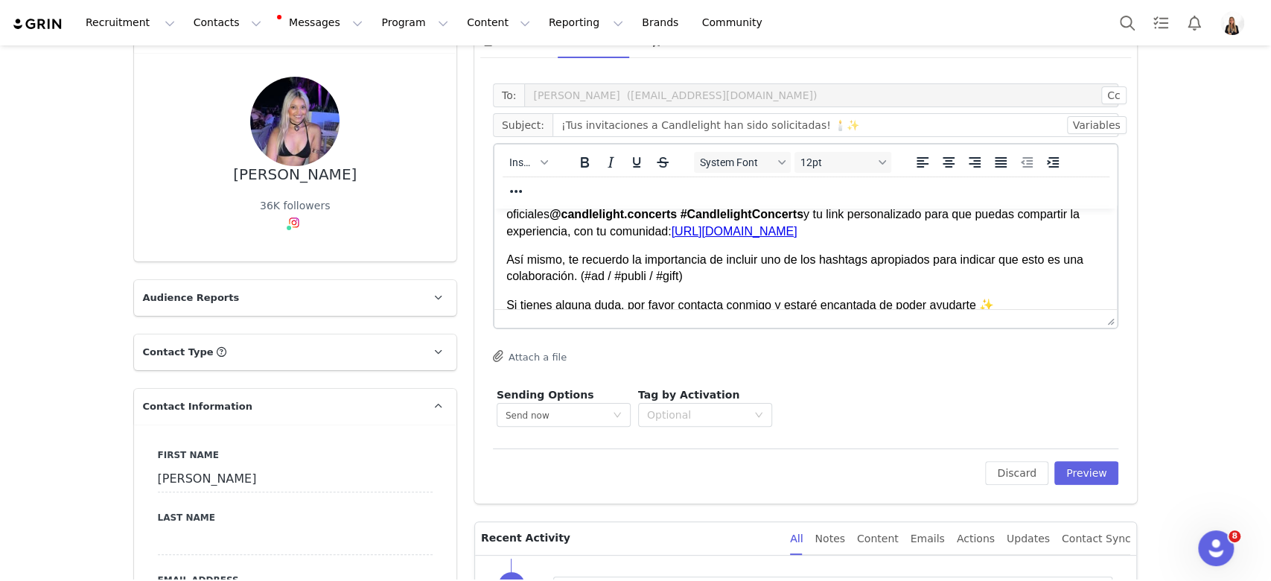
scroll to position [215, 0]
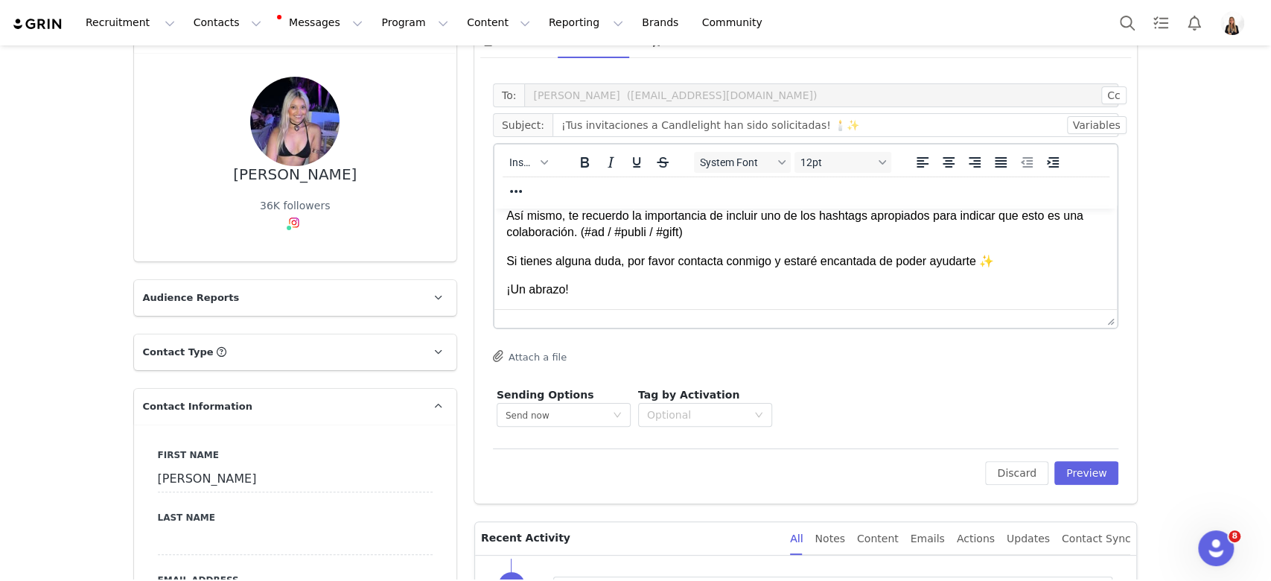
click at [554, 308] on body "¡Hola First Name ! Acabamos de solicitar tus entradas para Candlelight: Las Cua…" at bounding box center [806, 166] width 600 height 322
click at [511, 158] on span "Insert" at bounding box center [522, 162] width 26 height 12
click at [576, 247] on div "Insert Template Insert Variable Insert Signature" at bounding box center [573, 211] width 149 height 77
click at [531, 232] on div "Insert Signature" at bounding box center [575, 235] width 134 height 18
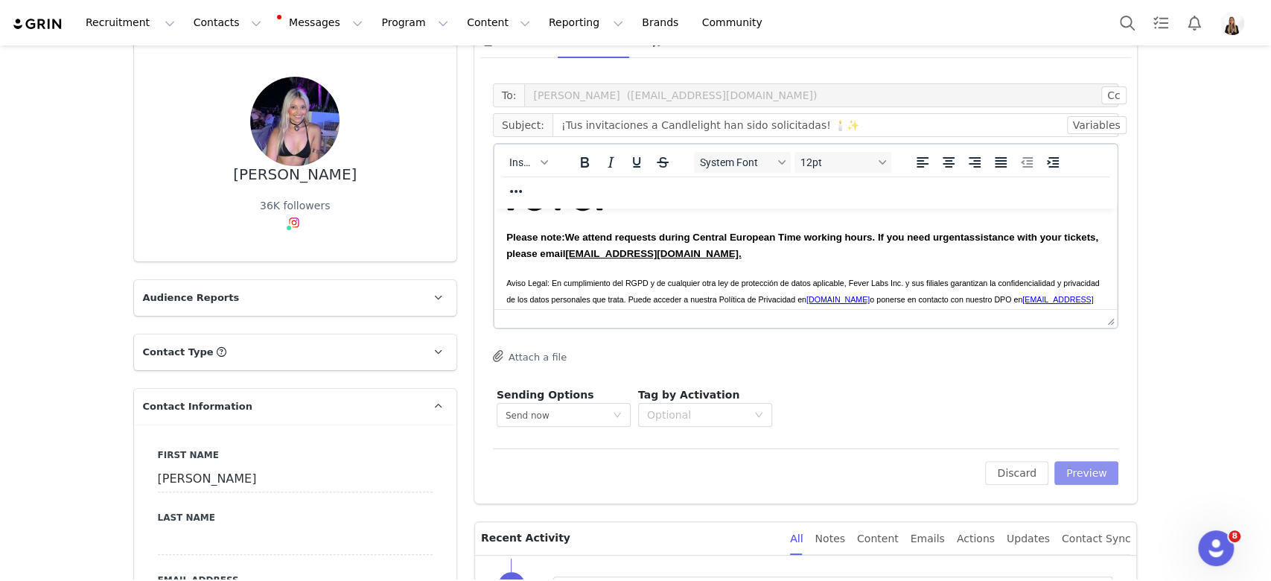
click at [1102, 477] on button "Preview" at bounding box center [1087, 473] width 65 height 24
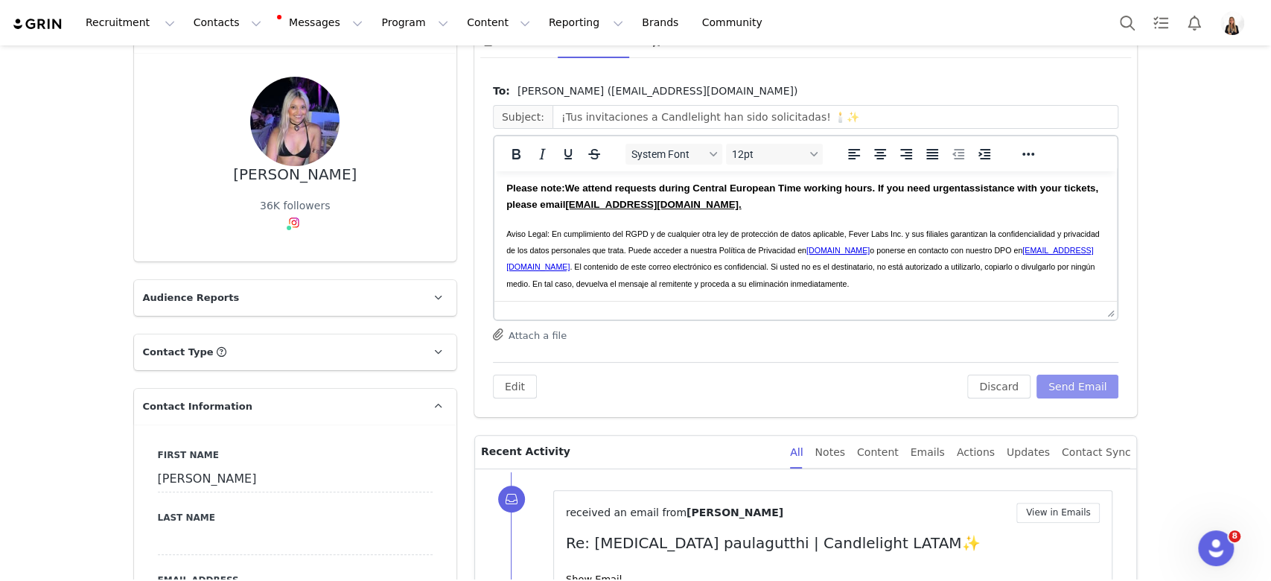
scroll to position [502, 0]
click at [1079, 372] on div "Edit Discard Send Email" at bounding box center [806, 380] width 626 height 36
click at [1081, 377] on button "Send Email" at bounding box center [1078, 387] width 83 height 24
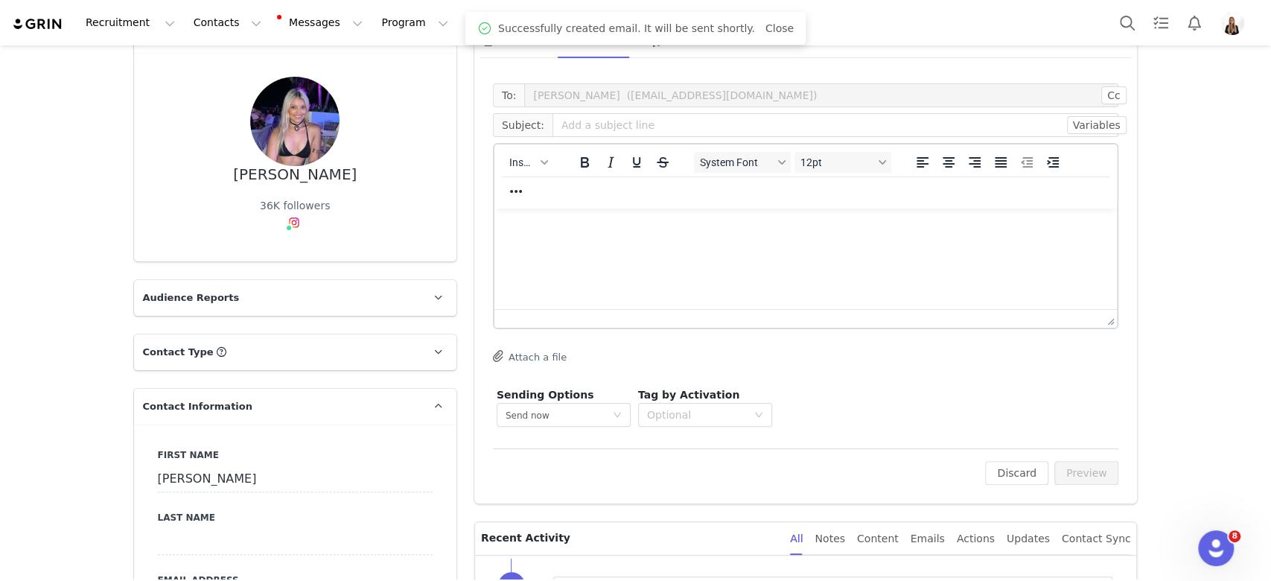
scroll to position [0, 0]
